Goal: Find specific page/section: Find specific page/section

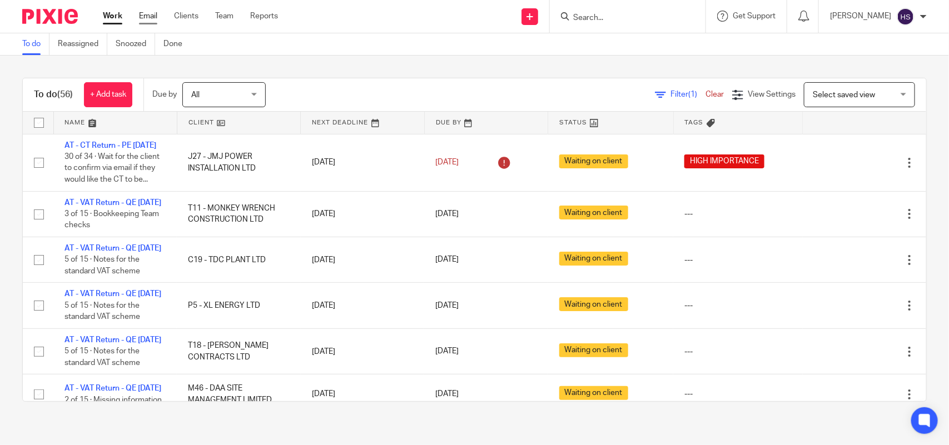
click at [150, 21] on link "Email" at bounding box center [148, 16] width 18 height 11
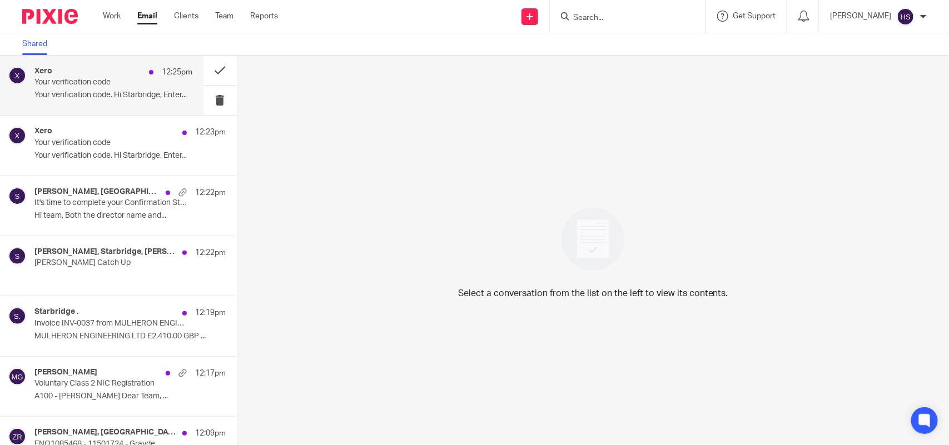
click at [128, 81] on p "Your verification code" at bounding box center [97, 82] width 126 height 9
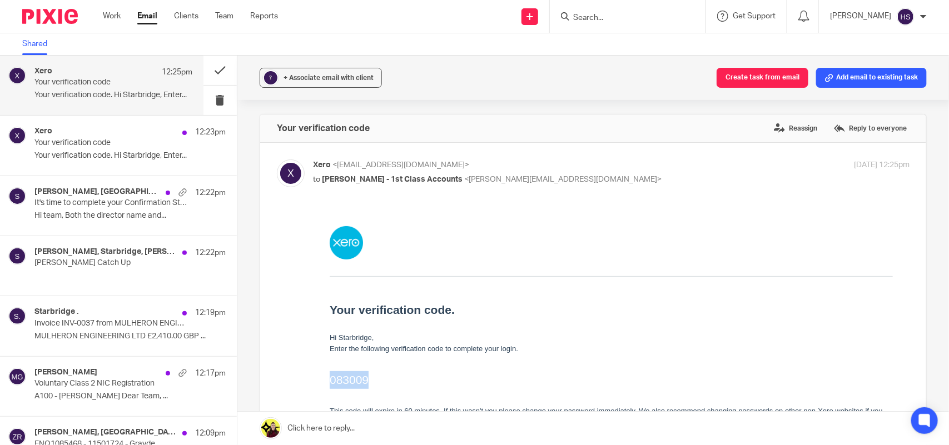
drag, startPoint x: 330, startPoint y: 382, endPoint x: 369, endPoint y: 380, distance: 39.0
click at [369, 380] on h2 "083009" at bounding box center [610, 380] width 563 height 18
copy h2 "083009"
click at [121, 19] on ul "Work Email Clients Team Reports" at bounding box center [199, 16] width 192 height 11
click at [113, 14] on link "Work" at bounding box center [112, 16] width 18 height 11
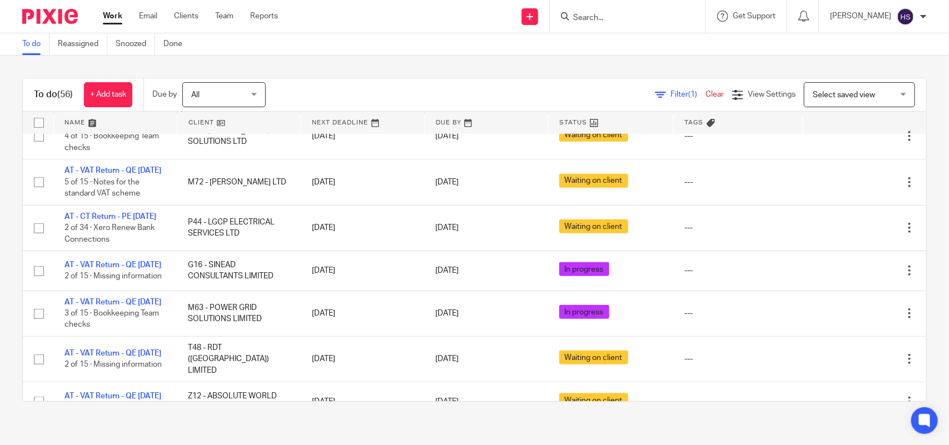
scroll to position [487, 0]
